Goal: Transaction & Acquisition: Download file/media

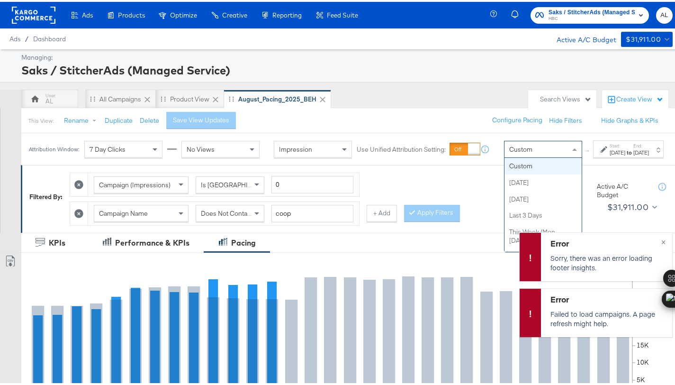
click at [509, 152] on span "Custom" at bounding box center [520, 147] width 23 height 9
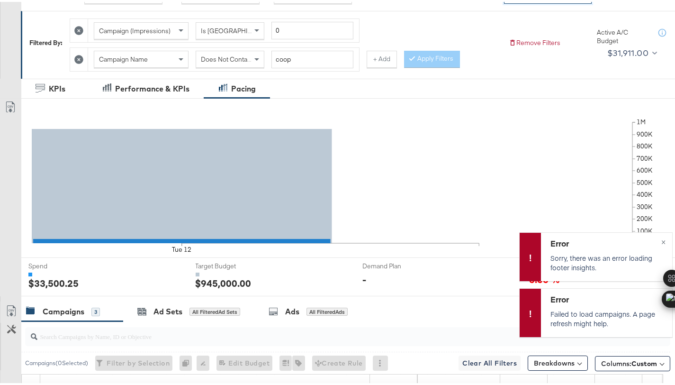
scroll to position [353, 0]
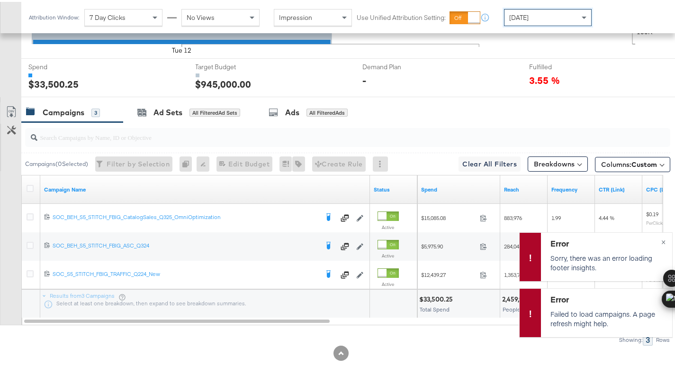
click at [434, 295] on div "$33,500.25" at bounding box center [437, 297] width 36 height 9
copy div "33,500.25"
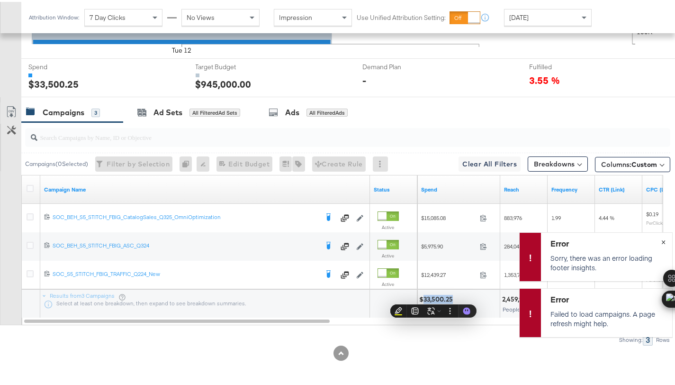
click at [661, 238] on span "×" at bounding box center [663, 239] width 4 height 11
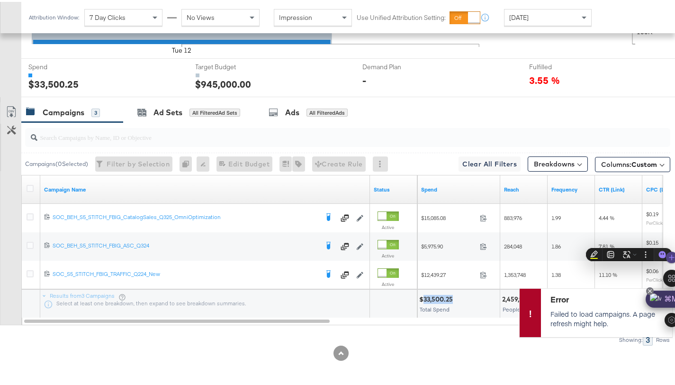
click at [648, 289] on icon at bounding box center [650, 289] width 4 height 4
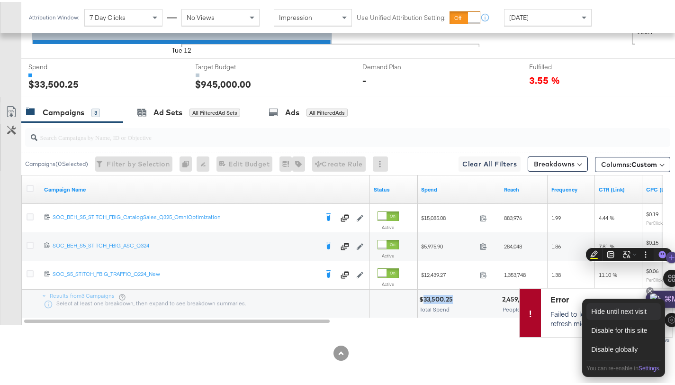
click at [633, 311] on div "Hide until next visit" at bounding box center [624, 309] width 74 height 17
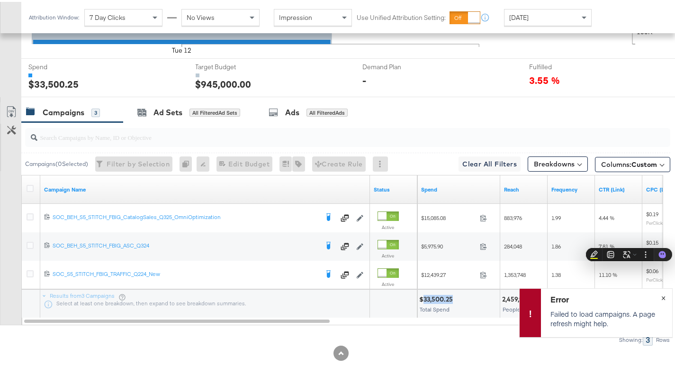
click at [659, 294] on button "×" at bounding box center [664, 295] width 18 height 17
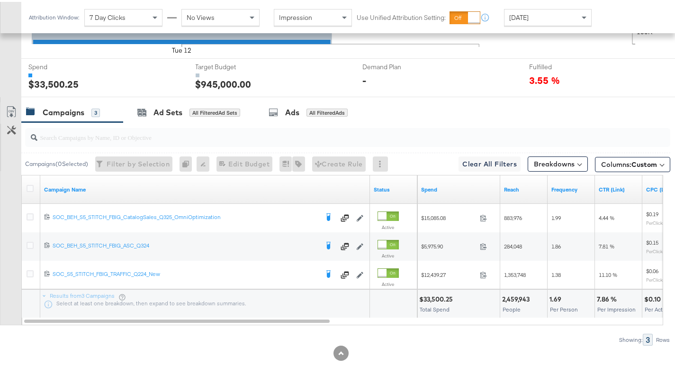
click at [523, 363] on div "KPIs Performance & KPIs Pacing Export Pacing Data Tue 12 100K 200K 300K 400K 50…" at bounding box center [341, 131] width 682 height 507
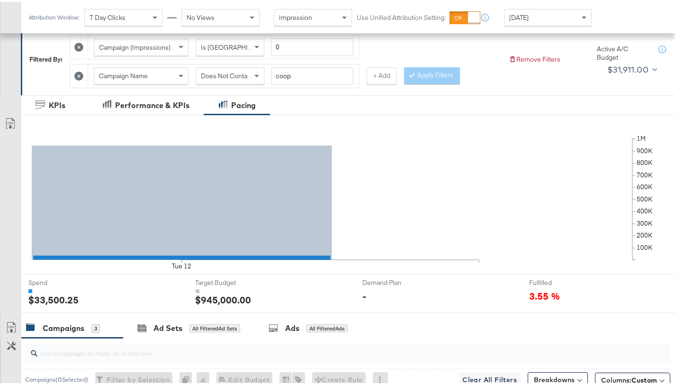
scroll to position [0, 0]
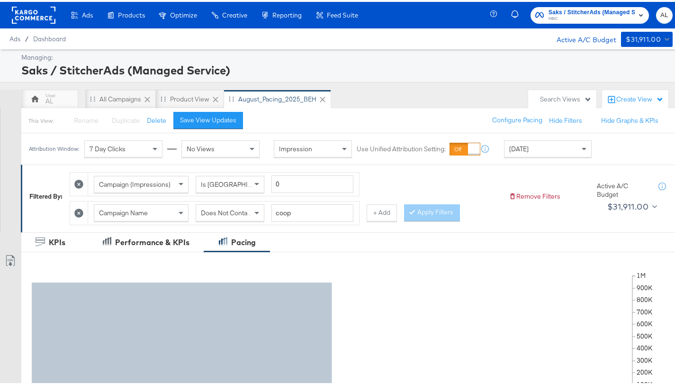
click at [36, 11] on rect at bounding box center [34, 13] width 44 height 17
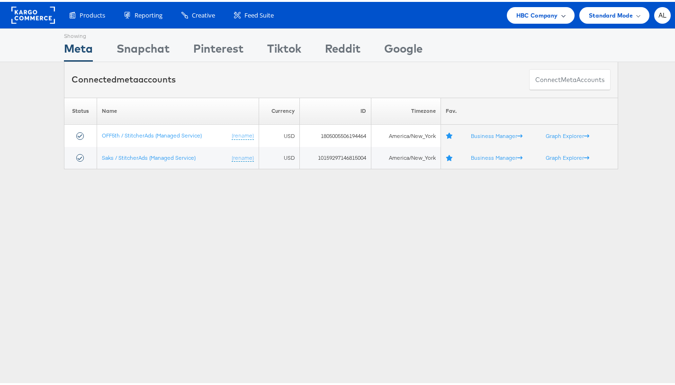
click at [531, 21] on div "Products Product Catalogs Enhance Your Product Catalog, Map Them to Publishers,…" at bounding box center [341, 13] width 682 height 27
click at [550, 11] on span "HBC Company" at bounding box center [537, 14] width 42 height 10
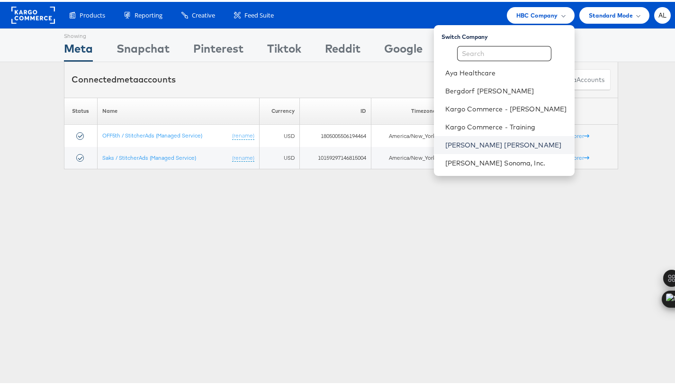
click at [481, 144] on link "[PERSON_NAME] [PERSON_NAME]" at bounding box center [506, 142] width 122 height 9
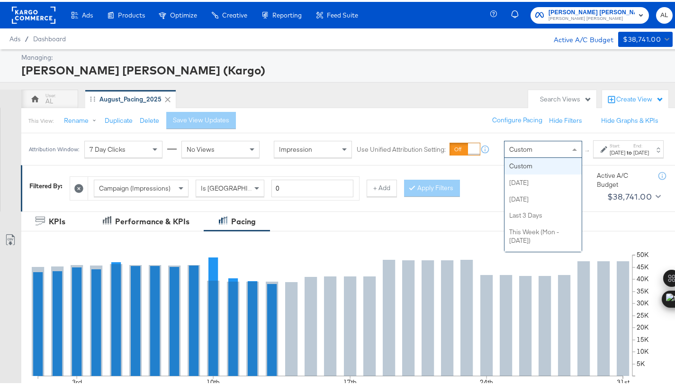
click at [509, 152] on span "Custom" at bounding box center [520, 147] width 23 height 9
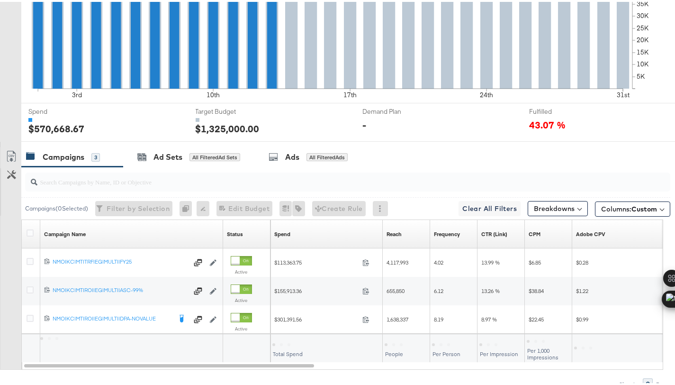
scroll to position [331, 0]
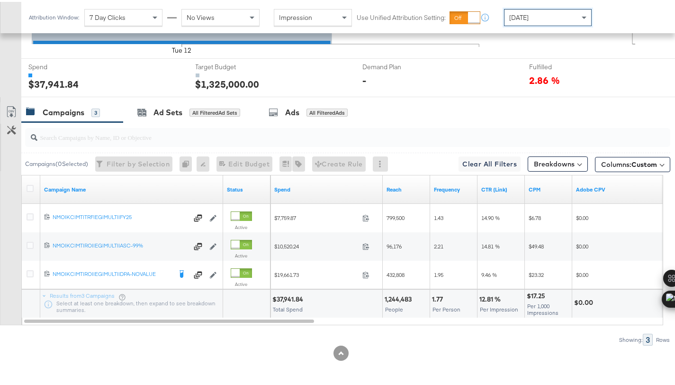
click at [288, 296] on div "$37,941.84" at bounding box center [289, 297] width 34 height 9
copy div "37,941.84"
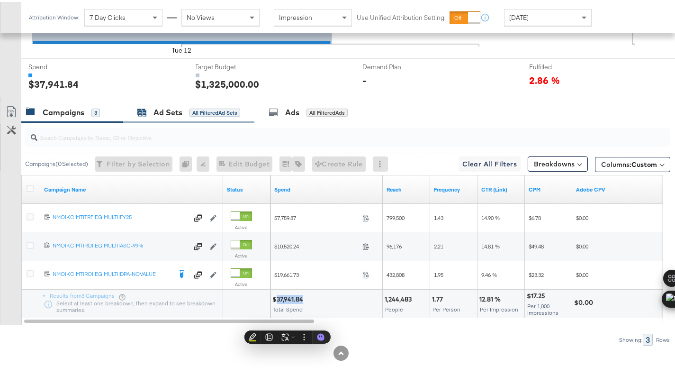
scroll to position [0, 0]
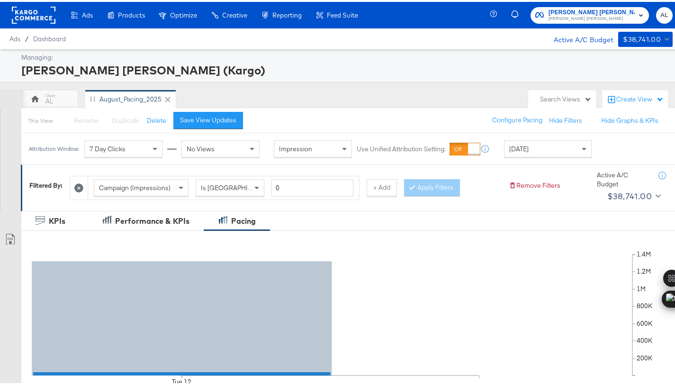
click at [34, 16] on rect at bounding box center [34, 13] width 44 height 17
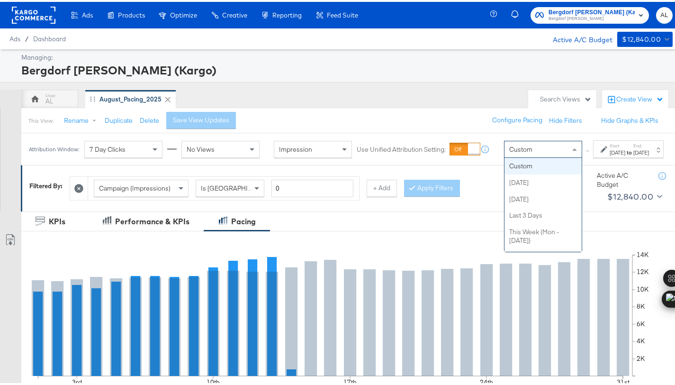
click at [534, 155] on div "Custom" at bounding box center [543, 147] width 77 height 16
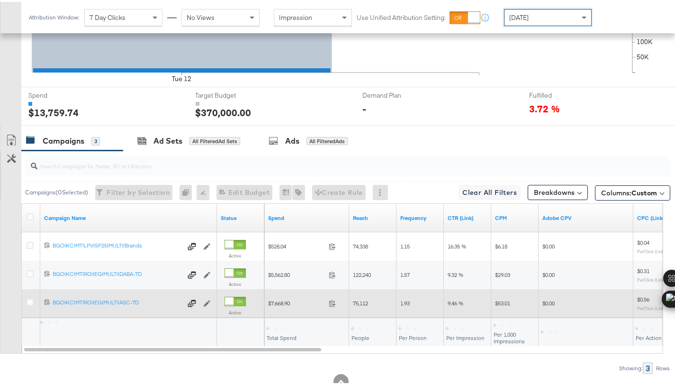
scroll to position [324, 0]
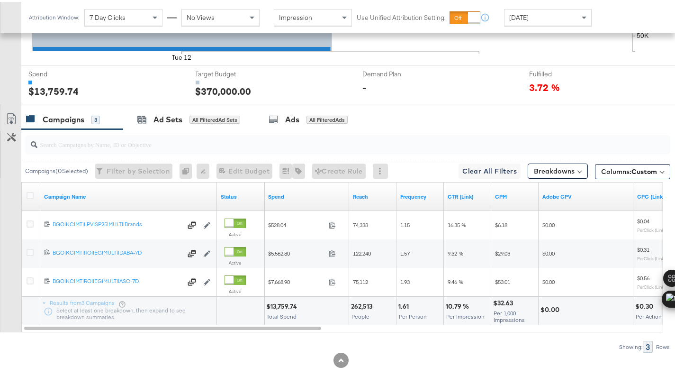
click at [280, 304] on div "$13,759.74" at bounding box center [283, 304] width 34 height 9
copy div "13,759.74"
click at [31, 195] on icon at bounding box center [30, 193] width 7 height 7
click at [0, 0] on input "checkbox" at bounding box center [0, 0] width 0 height 0
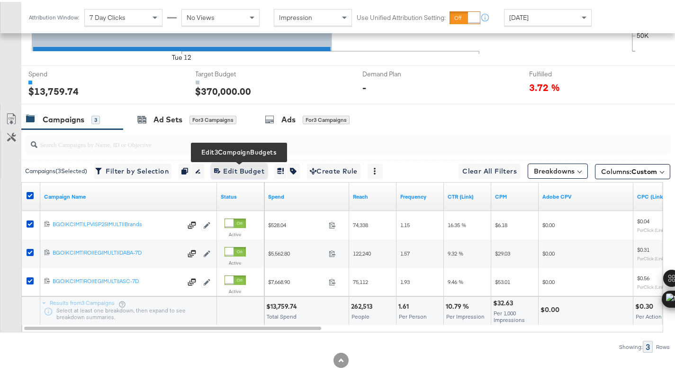
click at [235, 164] on span "Edit 3 Campaign Budgets Edit Budget" at bounding box center [239, 169] width 50 height 12
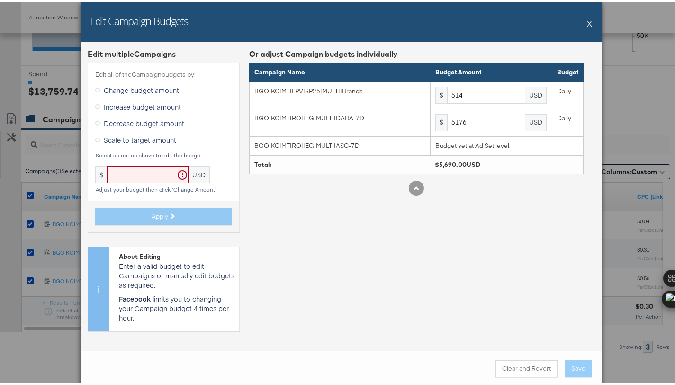
click at [589, 19] on div "Edit Campaign Budgets X" at bounding box center [341, 20] width 521 height 40
click at [587, 23] on button "X" at bounding box center [589, 21] width 5 height 19
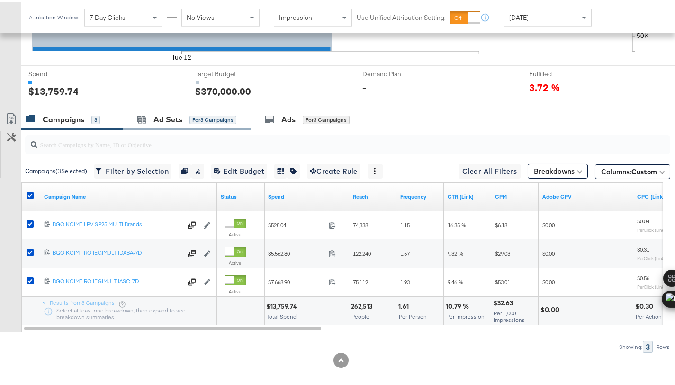
click at [173, 124] on div "Ad Sets for 3 Campaigns" at bounding box center [186, 118] width 127 height 20
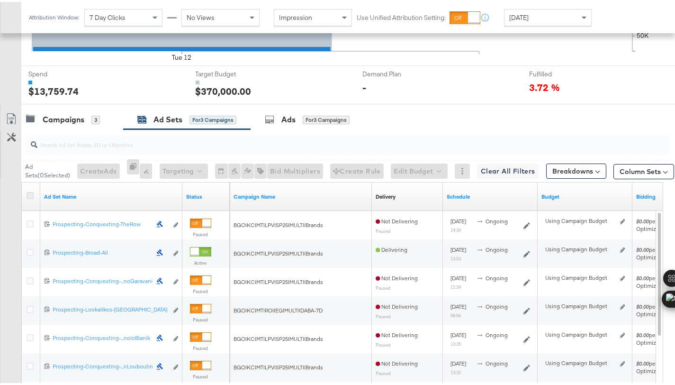
click at [33, 193] on icon at bounding box center [30, 193] width 7 height 7
click at [0, 0] on input "checkbox" at bounding box center [0, 0] width 0 height 0
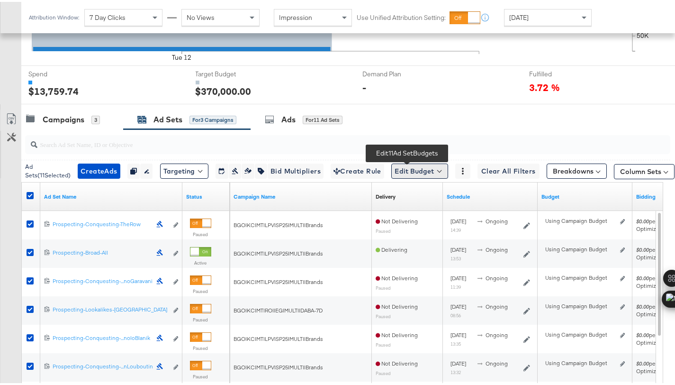
click at [391, 168] on button "Edit Budget" at bounding box center [419, 169] width 57 height 15
click at [396, 188] on span "Edit Ad Set Budget" at bounding box center [423, 194] width 54 height 12
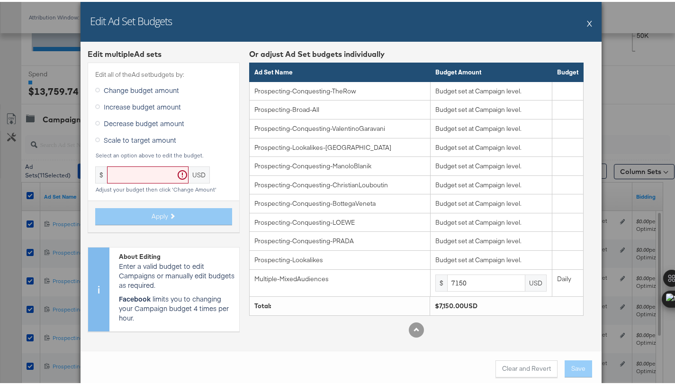
click at [588, 20] on button "X" at bounding box center [589, 21] width 5 height 19
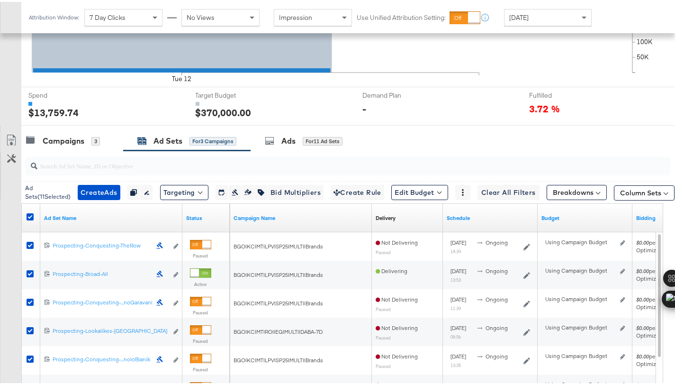
scroll to position [297, 0]
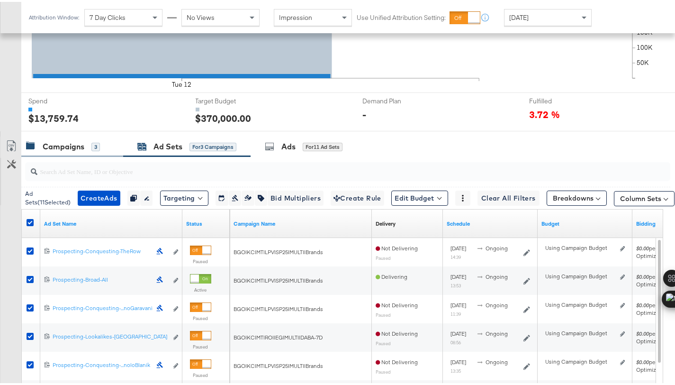
click at [69, 137] on div "Campaigns 3" at bounding box center [72, 145] width 102 height 20
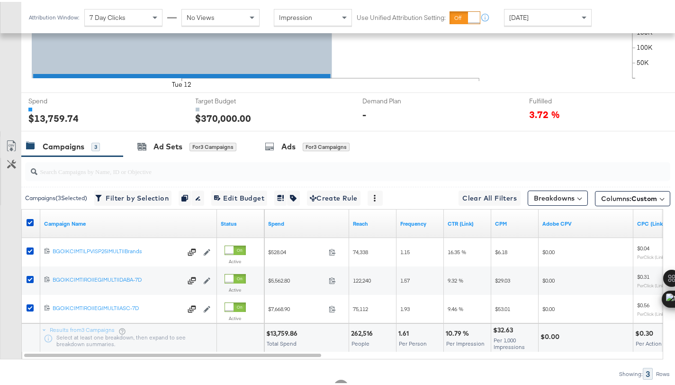
click at [529, 24] on div "Attribution Window: 7 Day Clicks No Views Impression Use Unified Attribution Se…" at bounding box center [312, 15] width 582 height 31
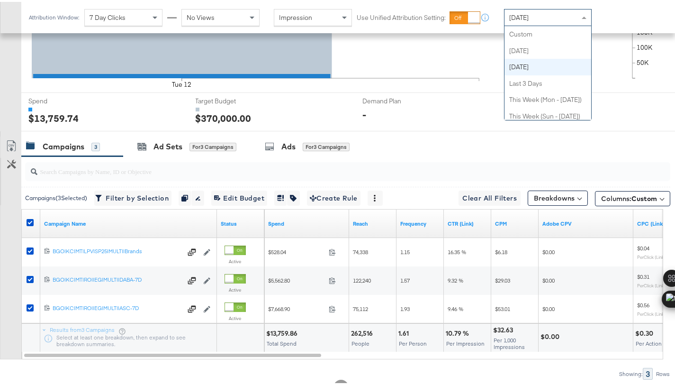
click at [529, 18] on span "Yesterday" at bounding box center [518, 15] width 19 height 9
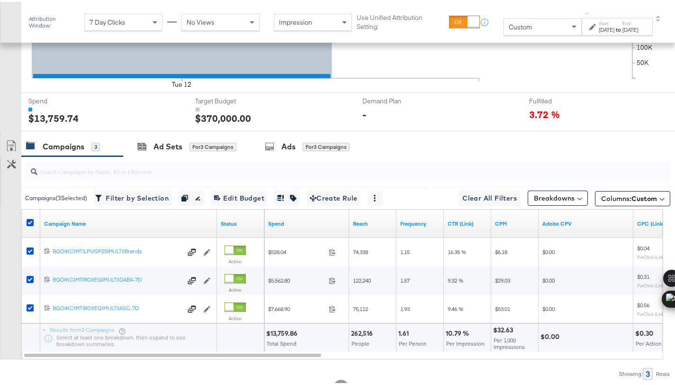
click at [599, 20] on label "Start:" at bounding box center [607, 21] width 16 height 6
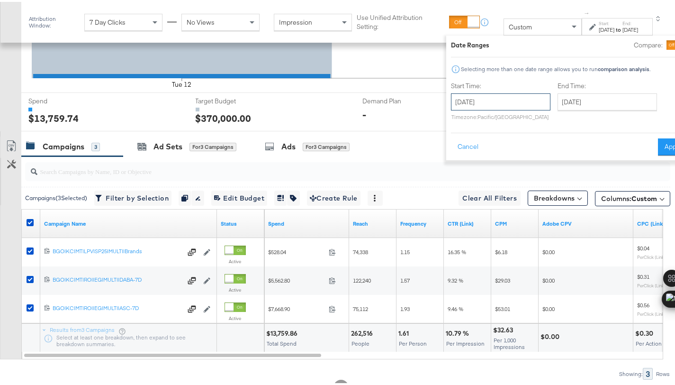
click at [464, 99] on input "August 13th 2025" at bounding box center [501, 99] width 100 height 17
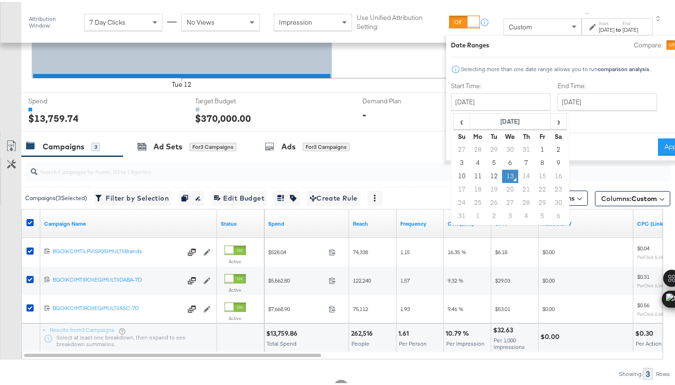
click at [502, 173] on td "13" at bounding box center [510, 174] width 16 height 13
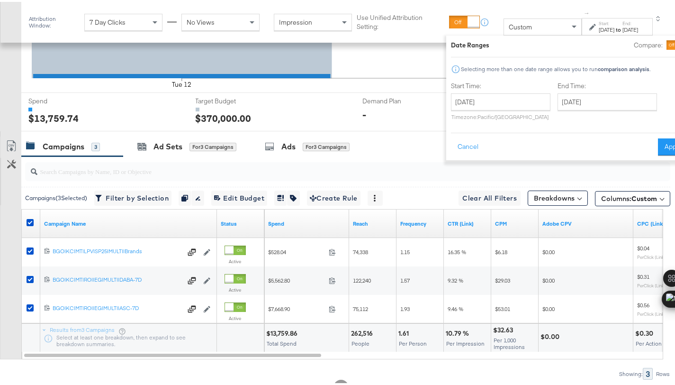
click at [658, 143] on button "Apply" at bounding box center [673, 144] width 30 height 17
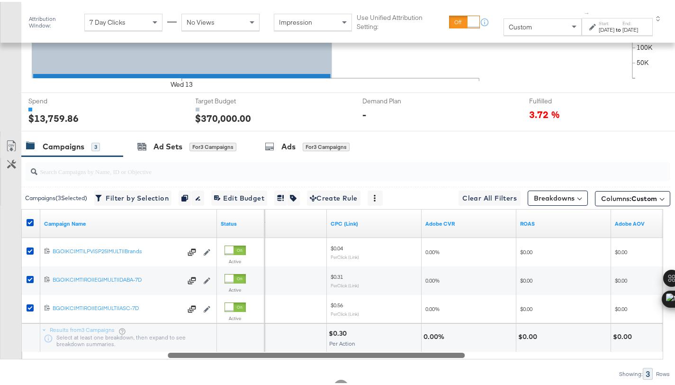
drag, startPoint x: 301, startPoint y: 353, endPoint x: 445, endPoint y: 359, distance: 144.1
click at [445, 359] on div "Campaigns ( 3 Selected) Filter by Selection Filter 3 campaigns Duplicate 3 camp…" at bounding box center [335, 265] width 670 height 223
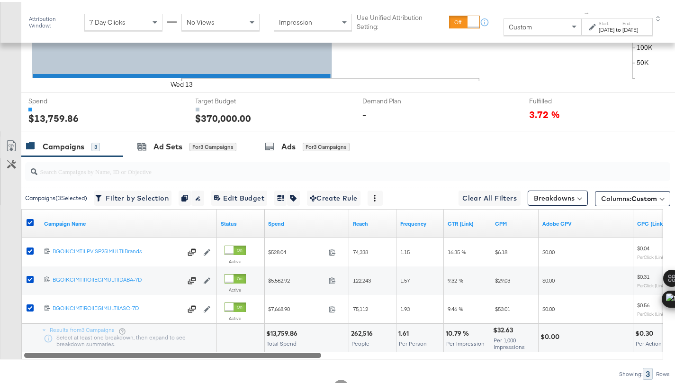
drag, startPoint x: 443, startPoint y: 350, endPoint x: 288, endPoint y: 329, distance: 156.3
click at [281, 344] on div "Campaign Name Status Spend Reach Frequency CTR (Link) CPM Adobe CPV CPC (Link) …" at bounding box center [342, 282] width 642 height 150
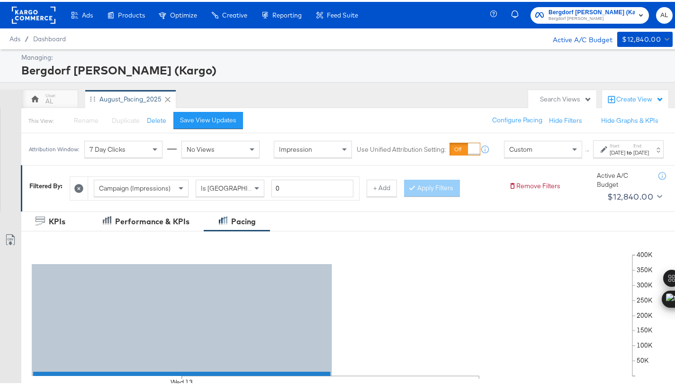
click at [26, 11] on rect at bounding box center [34, 13] width 44 height 17
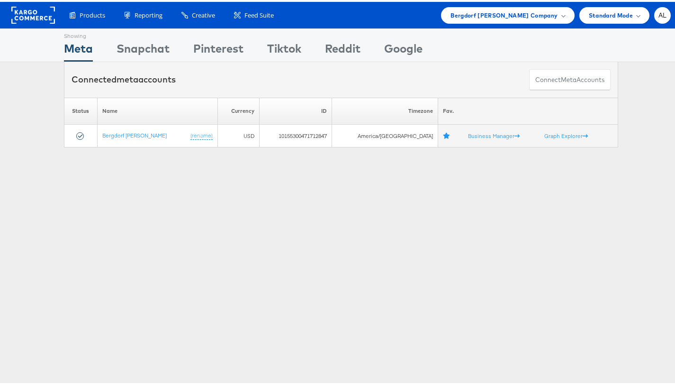
click at [515, 13] on span "Bergdorf [PERSON_NAME] Company" at bounding box center [504, 14] width 107 height 10
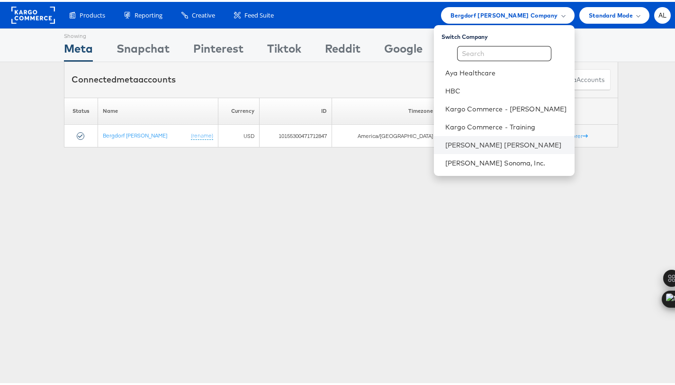
click at [495, 135] on li "[PERSON_NAME] [PERSON_NAME]" at bounding box center [504, 143] width 141 height 18
click at [449, 146] on link "[PERSON_NAME] [PERSON_NAME]" at bounding box center [506, 142] width 122 height 9
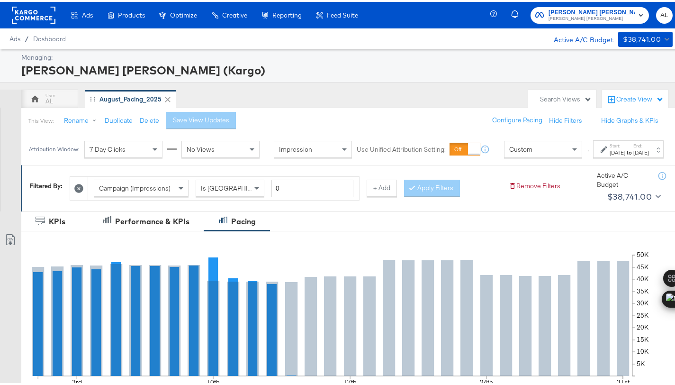
click at [601, 153] on div "Start: Aug 1st 2025 to End: Aug 31st 2025" at bounding box center [625, 148] width 48 height 14
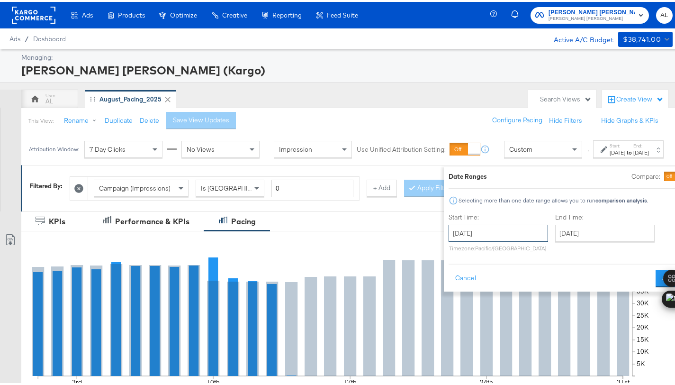
click at [449, 229] on input "August 1st 2025" at bounding box center [499, 231] width 100 height 17
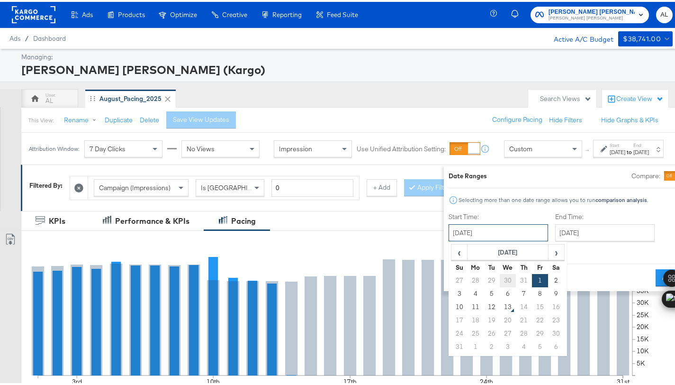
scroll to position [2, 0]
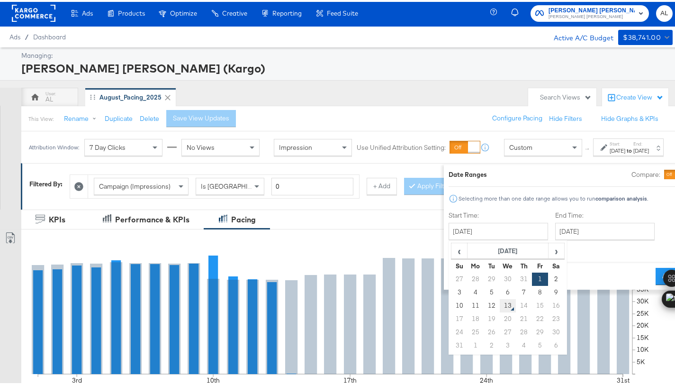
click at [500, 303] on td "13" at bounding box center [508, 303] width 16 height 13
type input "August 13th 2025"
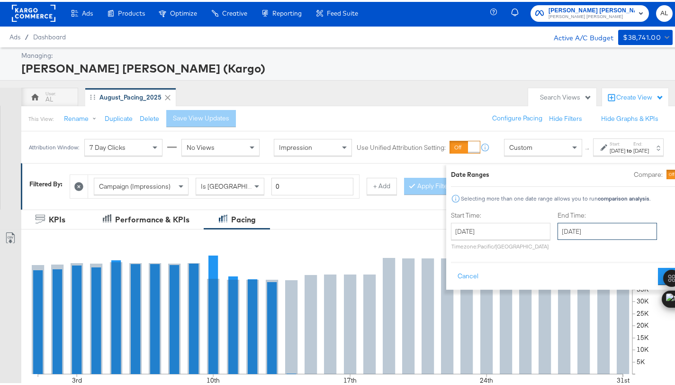
click at [570, 234] on input "August 31st 2025" at bounding box center [608, 229] width 100 height 17
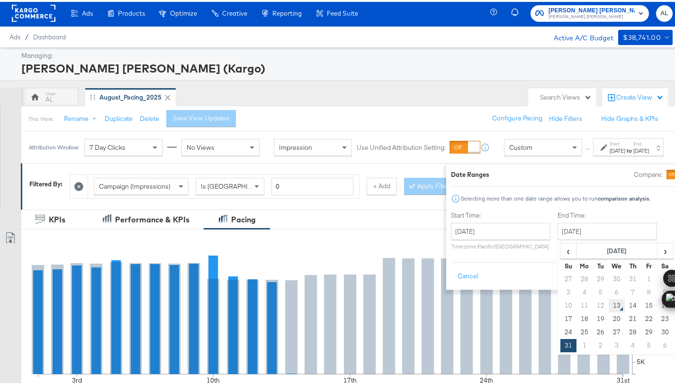
click at [609, 298] on td "13" at bounding box center [617, 303] width 16 height 13
type input "August 13th 2025"
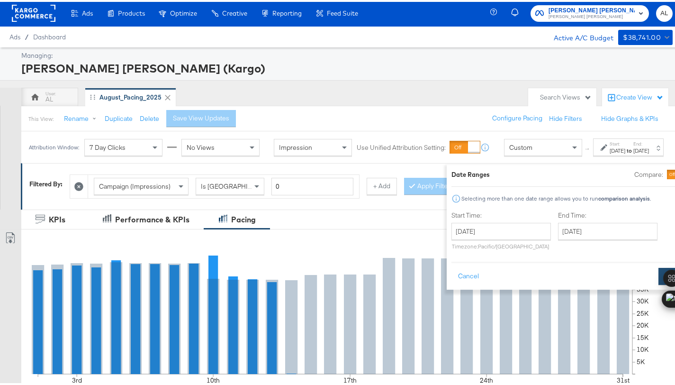
click at [659, 275] on button "Apply" at bounding box center [674, 274] width 30 height 17
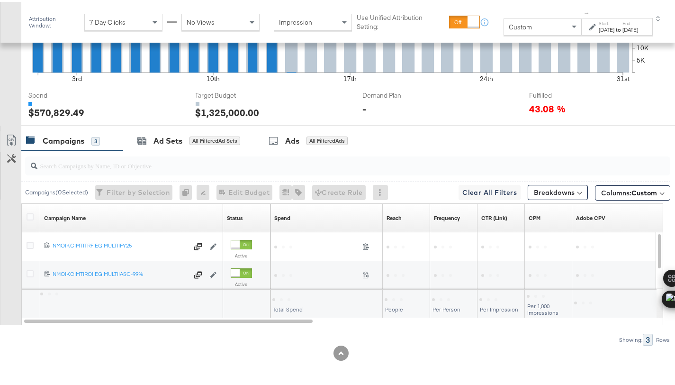
scroll to position [341, 0]
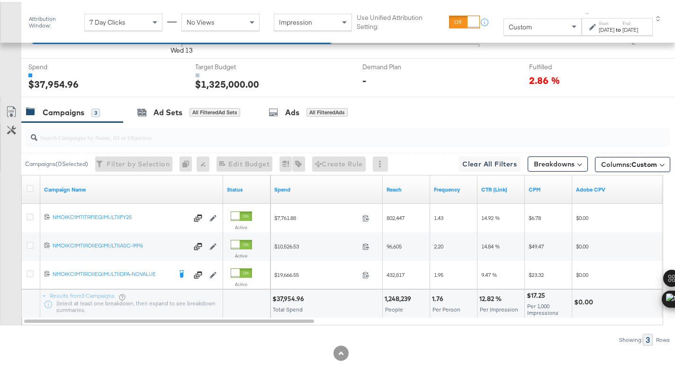
click at [599, 30] on div "Aug 13th 2025" at bounding box center [607, 28] width 16 height 8
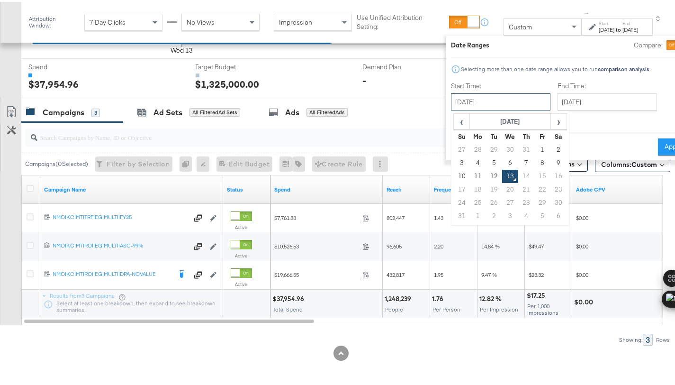
click at [506, 102] on input "August 13th 2025" at bounding box center [501, 99] width 100 height 17
click at [454, 173] on td "10" at bounding box center [462, 174] width 16 height 13
type input "August 10th 2025"
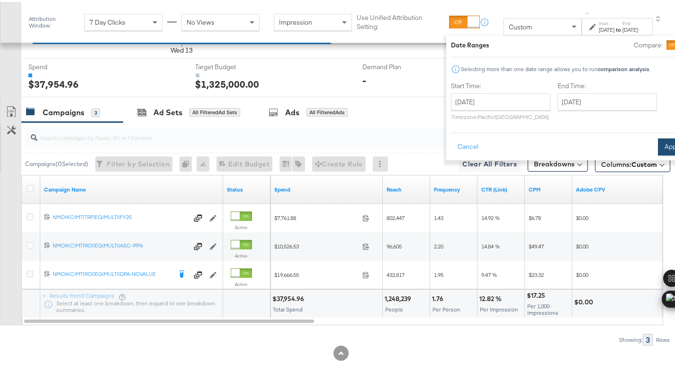
click at [658, 149] on button "Apply" at bounding box center [673, 144] width 30 height 17
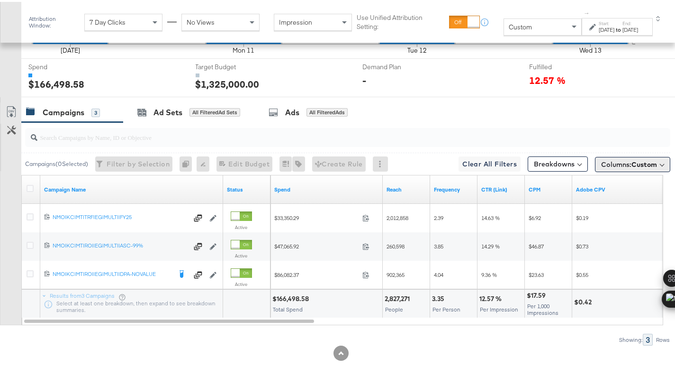
click at [641, 162] on span "Custom" at bounding box center [645, 162] width 26 height 9
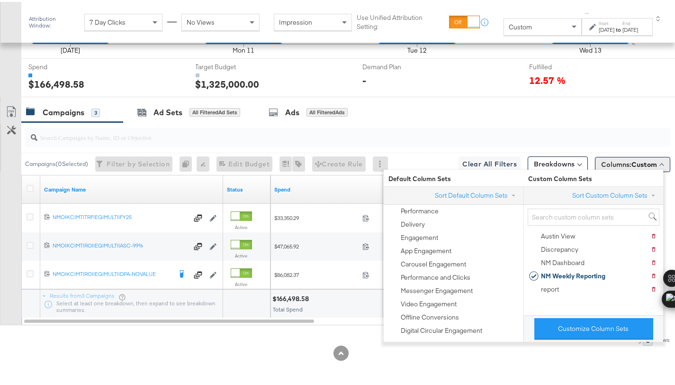
click at [641, 162] on span "Custom" at bounding box center [645, 162] width 26 height 9
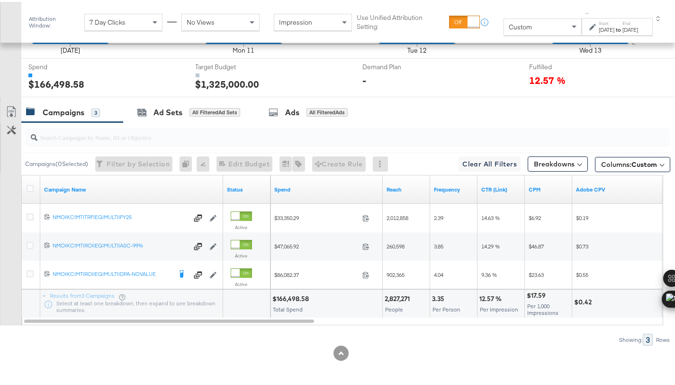
click at [34, 187] on div at bounding box center [32, 187] width 10 height 9
click at [31, 186] on icon at bounding box center [30, 186] width 7 height 7
click at [0, 0] on input "checkbox" at bounding box center [0, 0] width 0 height 0
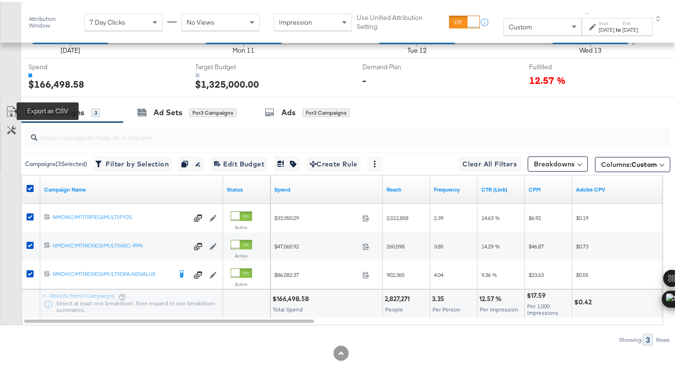
click at [10, 109] on icon at bounding box center [11, 109] width 11 height 11
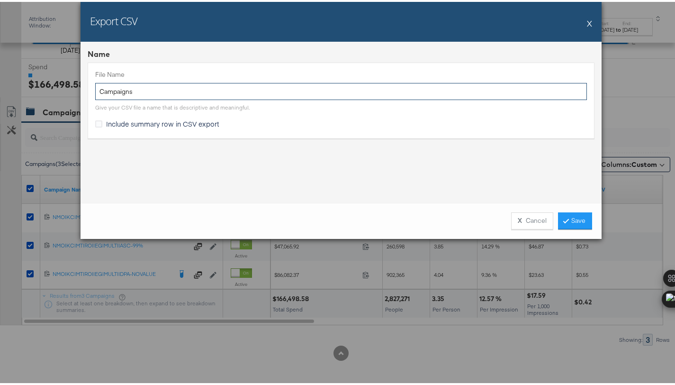
click at [95, 91] on input "Campaigns" at bounding box center [341, 90] width 492 height 18
type input "NM MW Campaigns"
click at [125, 120] on span "Include summary row in CSV export" at bounding box center [162, 121] width 113 height 9
click at [0, 0] on input "Include summary row in CSV export" at bounding box center [0, 0] width 0 height 0
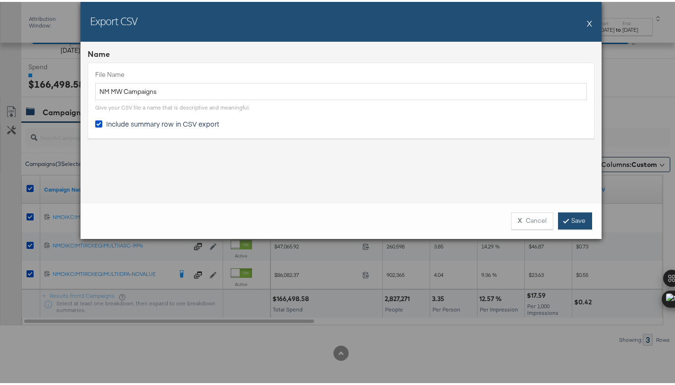
click at [565, 218] on icon at bounding box center [566, 219] width 3 height 6
